Goal: Task Accomplishment & Management: Use online tool/utility

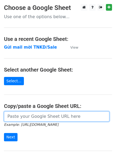
click at [28, 113] on input "url" at bounding box center [57, 116] width 106 height 10
paste input "https://docs.google.com/spreadsheets/d/1TtAizbGxqnDU64DPIErVZcve06-jb8T-hSU-B2z…"
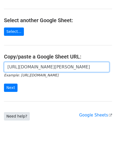
scroll to position [56, 0]
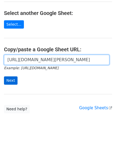
type input "https://docs.google.com/spreadsheets/d/1TtAizbGxqnDU64DPIErVZcve06-jb8T-hSU-B2z…"
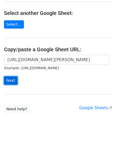
click at [8, 79] on input "Next" at bounding box center [11, 80] width 14 height 8
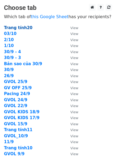
click at [14, 26] on strong "Trang tính20" at bounding box center [18, 27] width 29 height 5
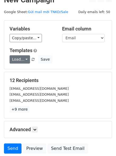
scroll to position [9, 0]
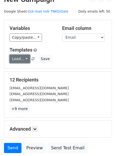
click at [21, 59] on link "Load..." at bounding box center [20, 59] width 21 height 8
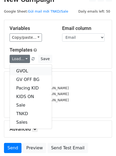
click at [21, 69] on link "GVOL" at bounding box center [31, 71] width 42 height 9
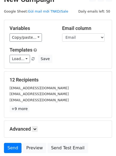
scroll to position [51, 0]
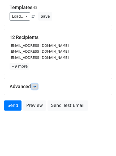
click at [35, 86] on icon at bounding box center [34, 86] width 3 height 3
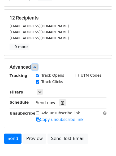
scroll to position [72, 0]
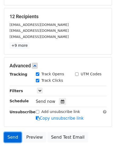
click at [15, 136] on link "Send" at bounding box center [13, 137] width 18 height 10
